Goal: Find specific page/section: Find specific page/section

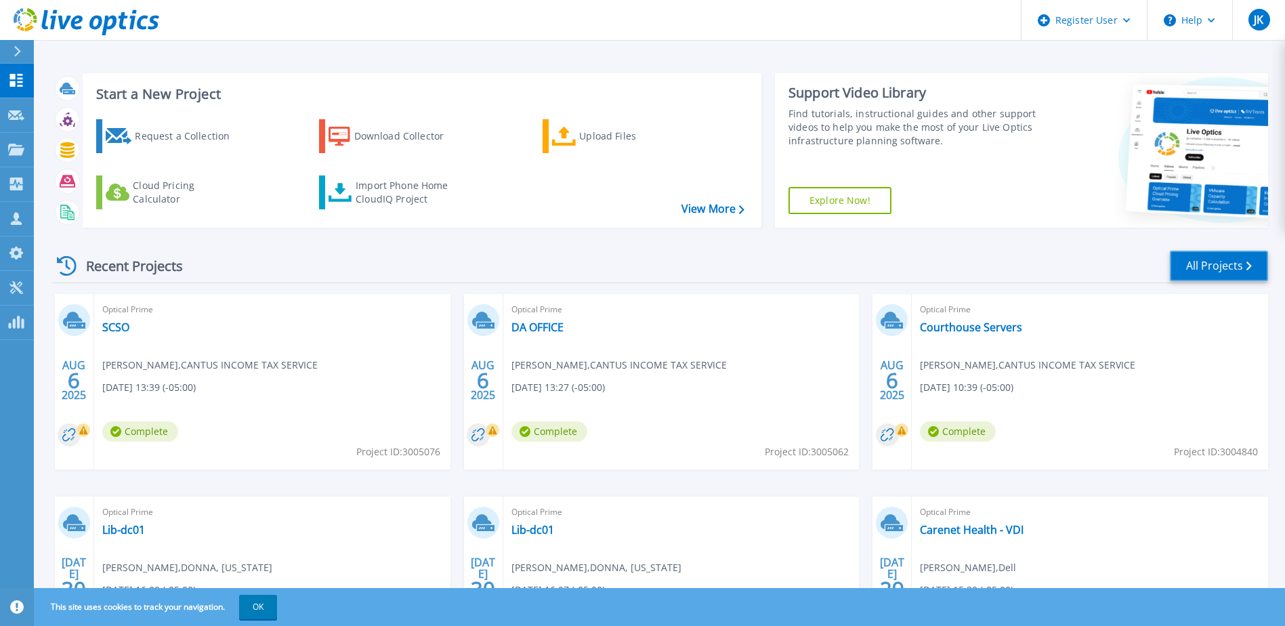
click at [1219, 259] on link "All Projects" at bounding box center [1219, 266] width 98 height 30
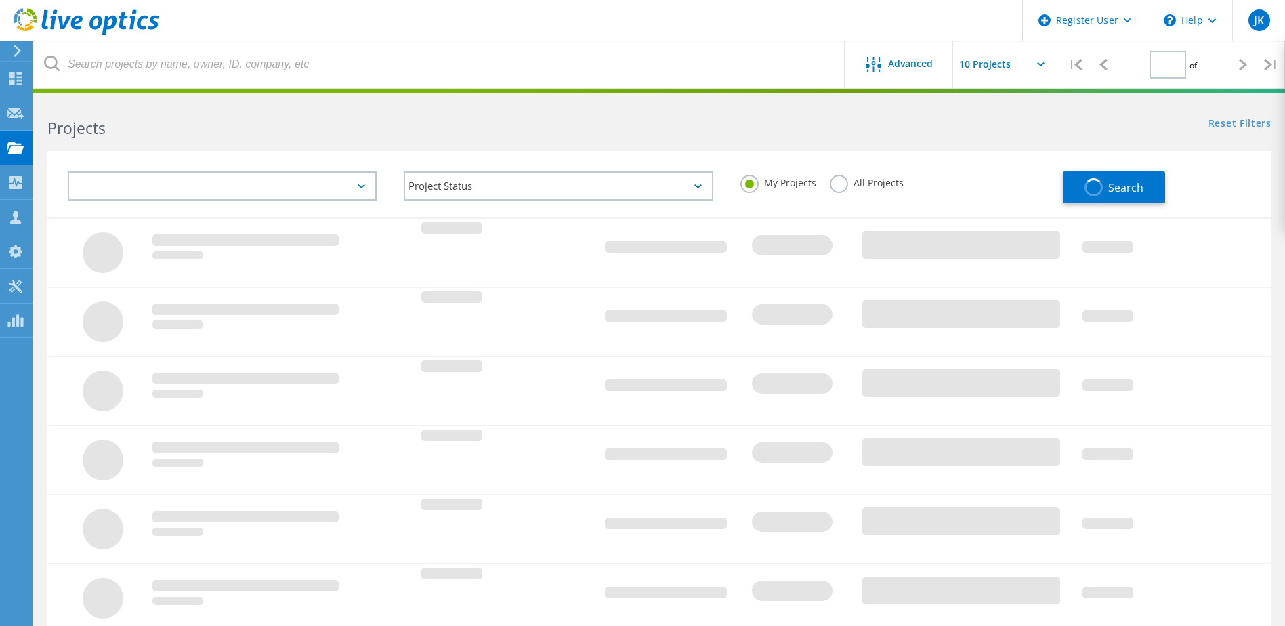
type input "1"
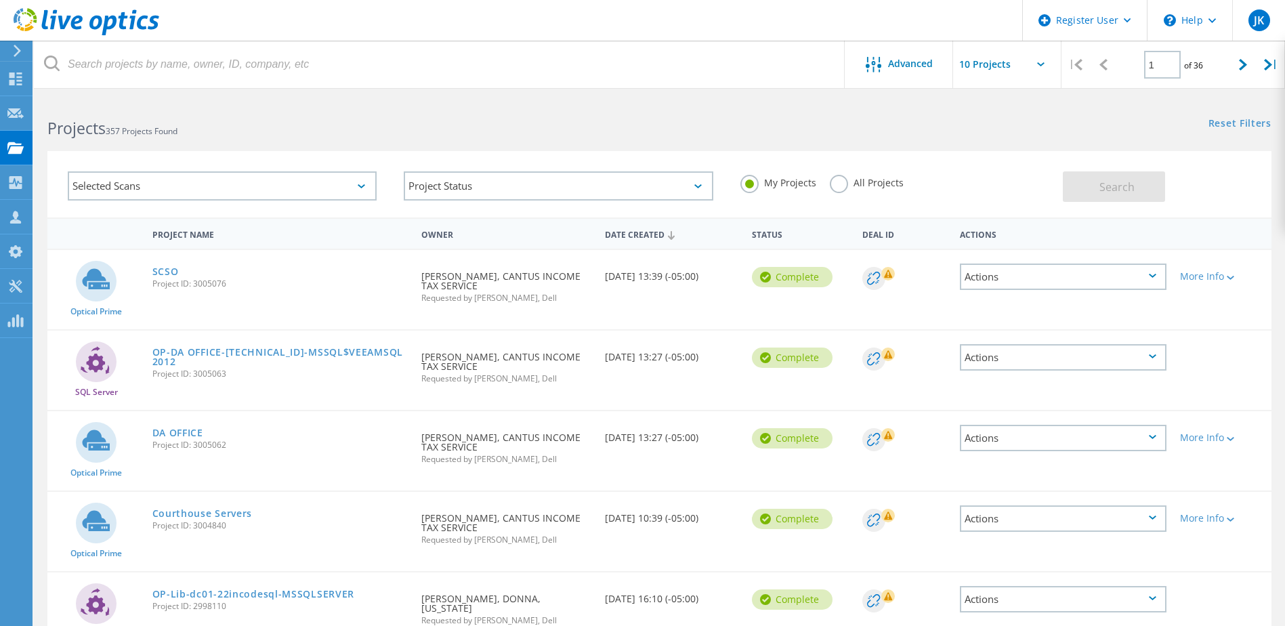
click at [843, 188] on label "All Projects" at bounding box center [867, 181] width 74 height 13
click at [0, 0] on input "All Projects" at bounding box center [0, 0] width 0 height 0
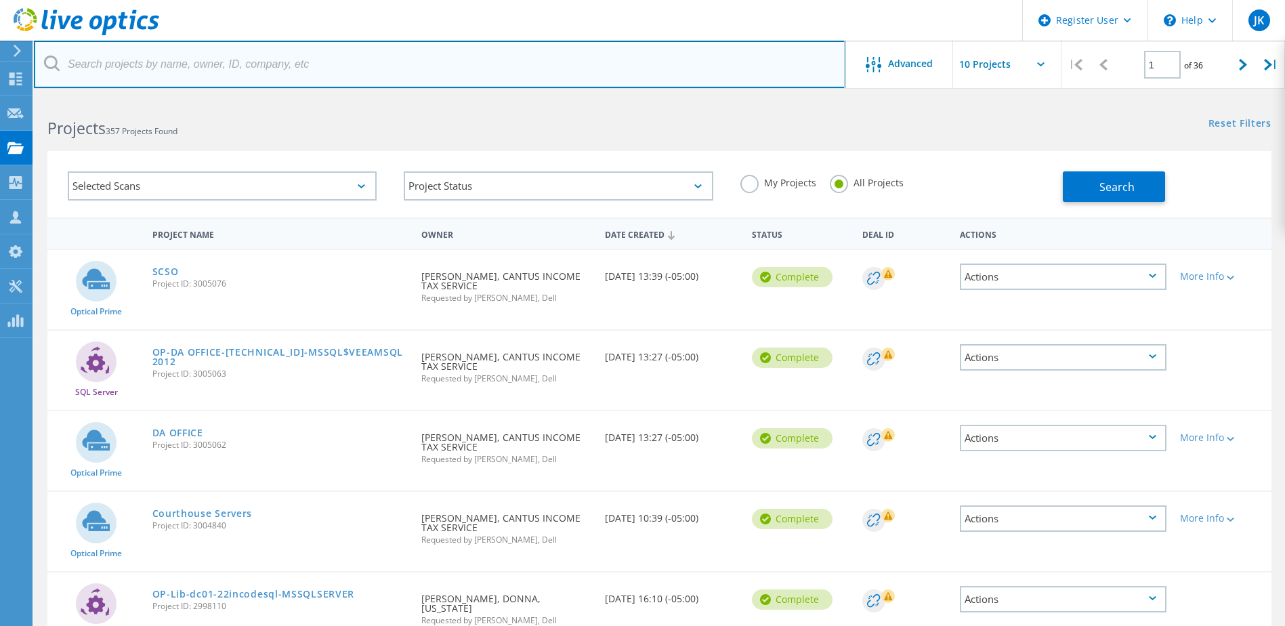
click at [247, 58] on input "text" at bounding box center [439, 64] width 811 height 47
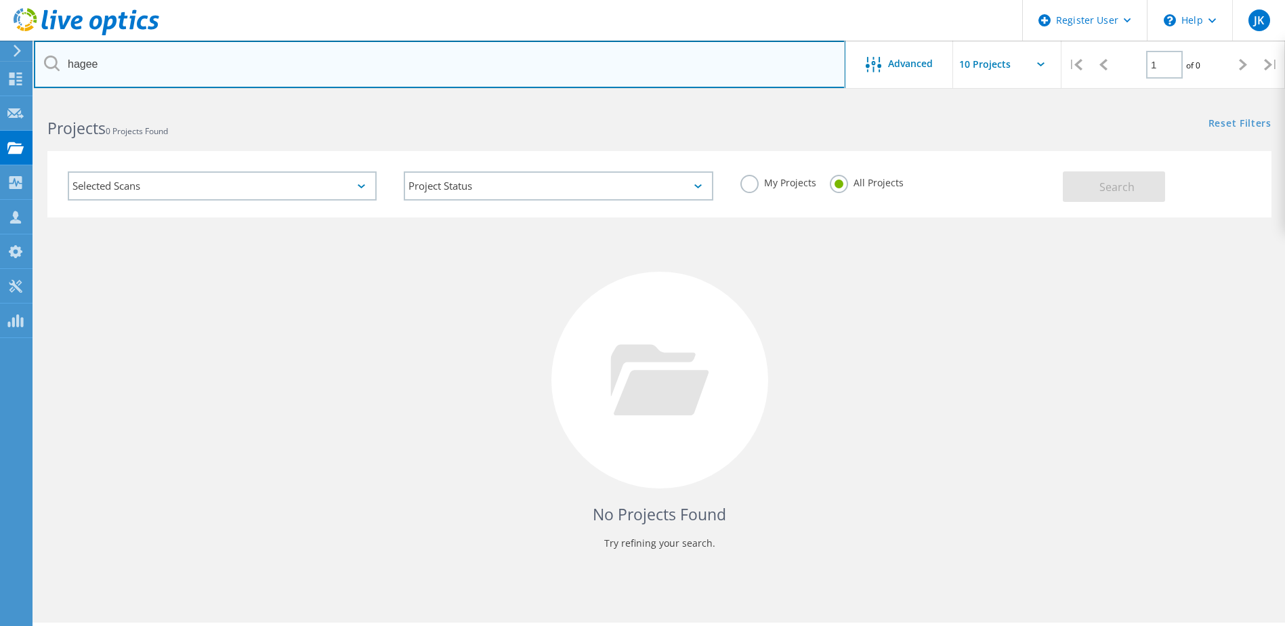
click at [225, 71] on input "hagee" at bounding box center [439, 64] width 811 height 47
type input "greenstreet"
